Goal: Information Seeking & Learning: Learn about a topic

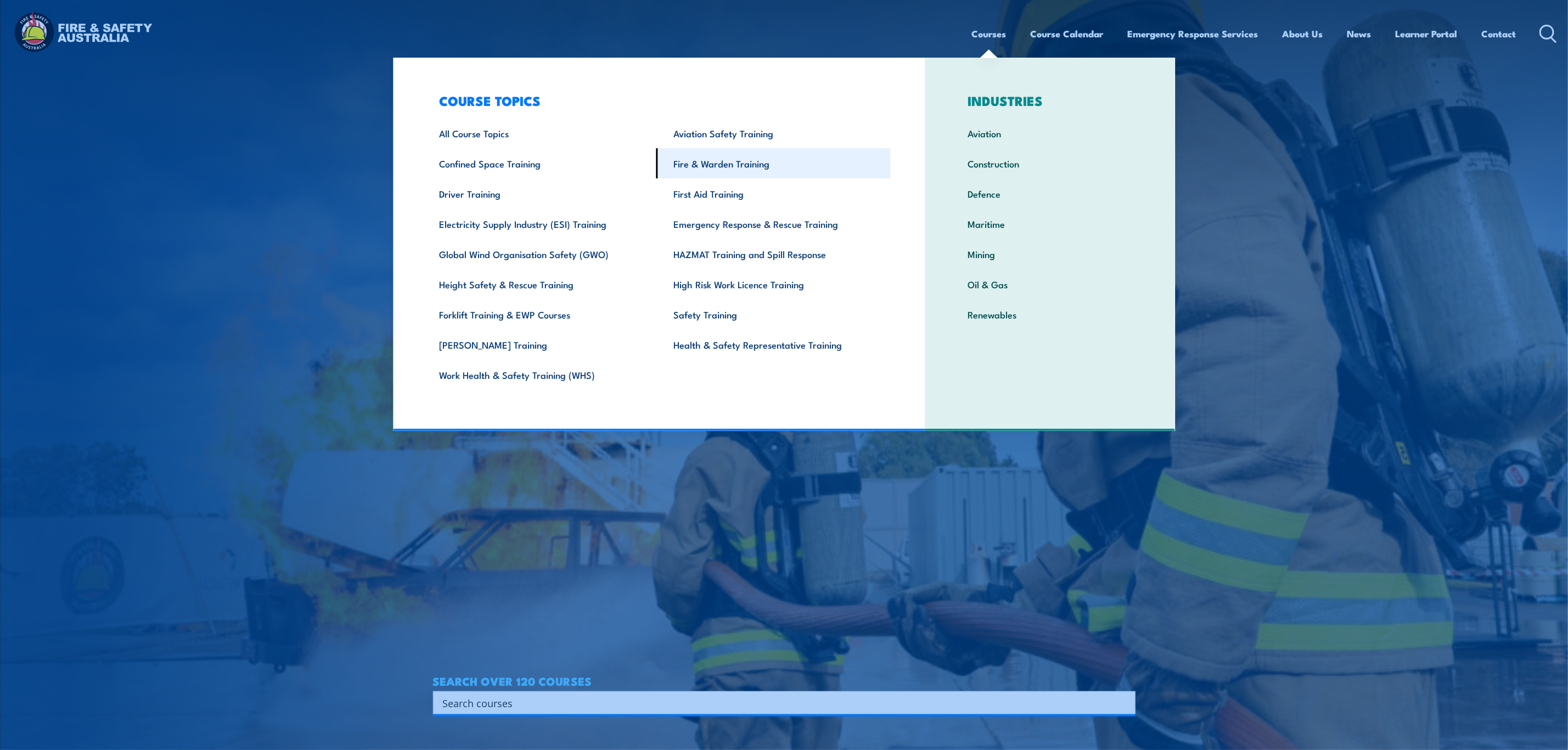
click at [756, 153] on link "Fire & Warden Training" at bounding box center [774, 164] width 234 height 30
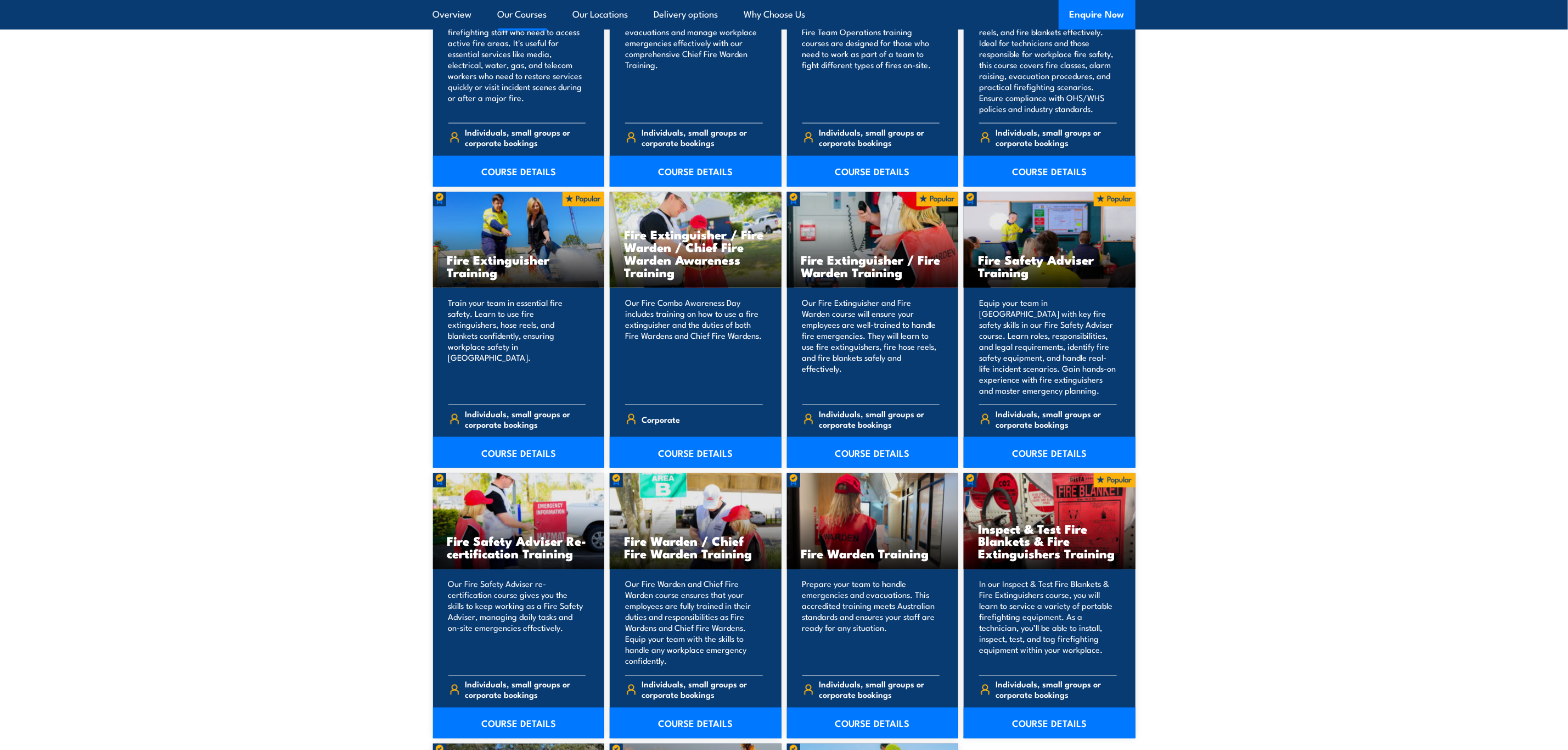
scroll to position [1071, 0]
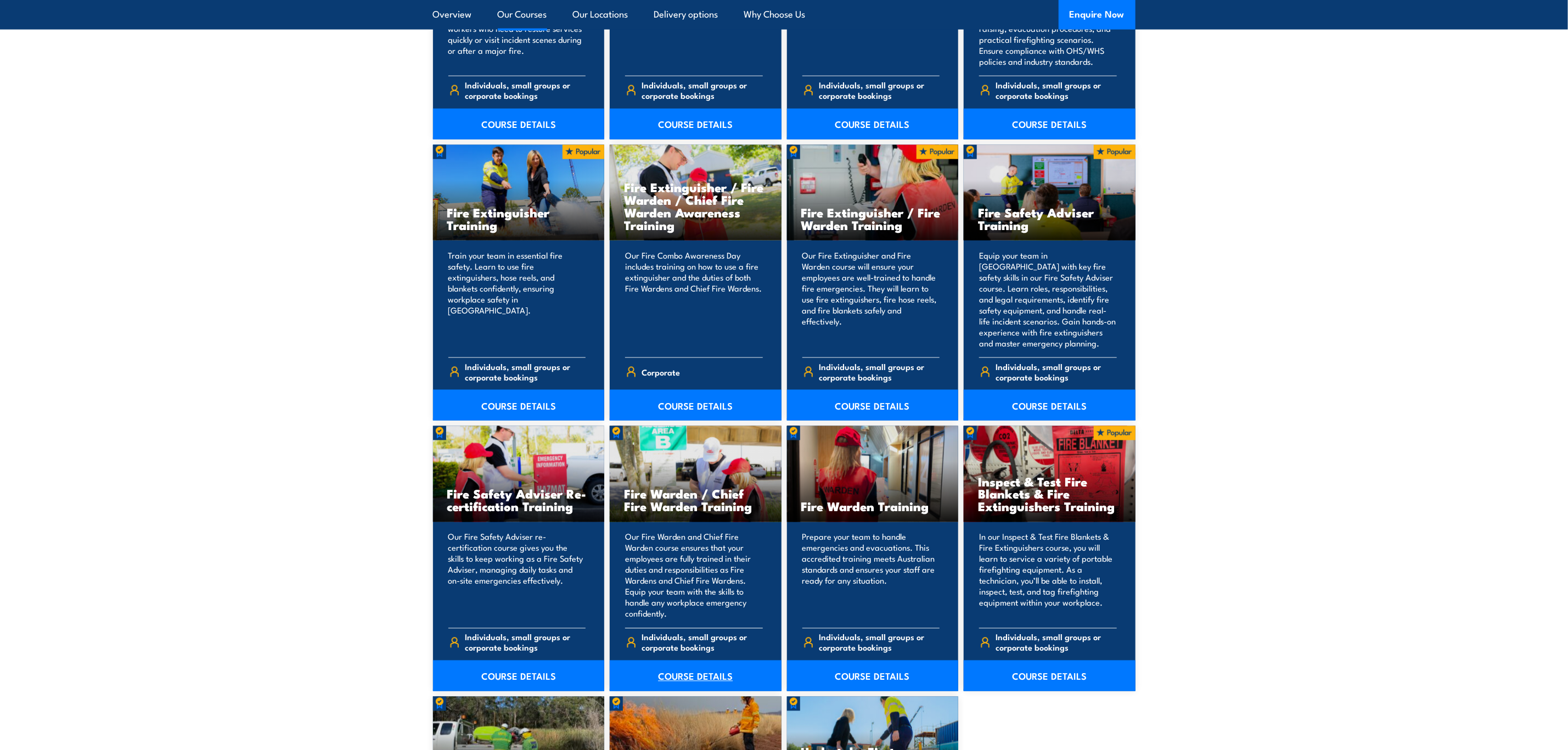
click at [683, 679] on link "COURSE DETAILS" at bounding box center [696, 675] width 172 height 31
